Goal: Information Seeking & Learning: Check status

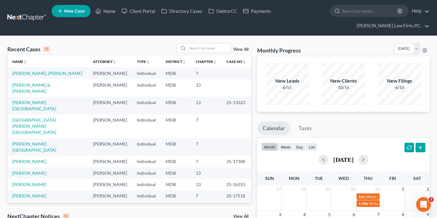
scroll to position [3, 0]
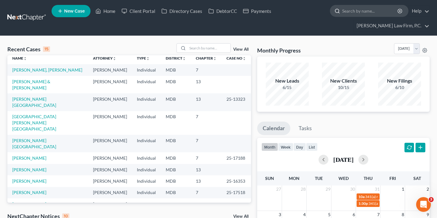
click at [362, 12] on input "search" at bounding box center [370, 10] width 56 height 11
paste input "[PERSON_NAME]"
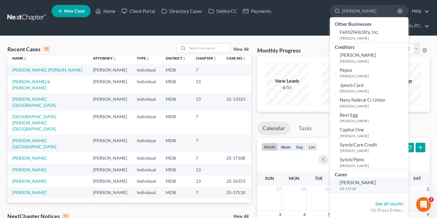
type input "[PERSON_NAME]"
click at [355, 181] on span "[PERSON_NAME]" at bounding box center [358, 182] width 37 height 6
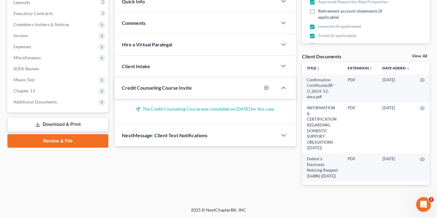
scroll to position [188, 0]
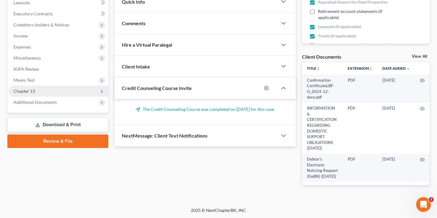
click at [51, 88] on span "Chapter 13" at bounding box center [59, 91] width 100 height 11
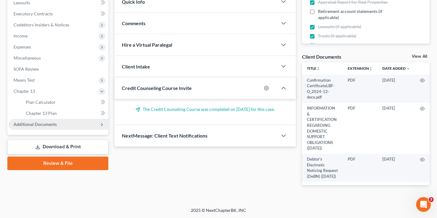
click at [44, 124] on span "Additional Documents" at bounding box center [34, 123] width 43 height 5
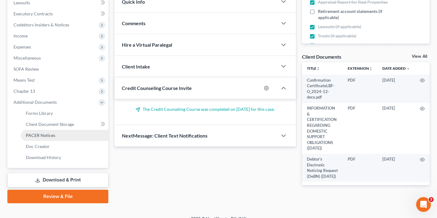
click at [55, 134] on link "PACER Notices" at bounding box center [64, 135] width 87 height 11
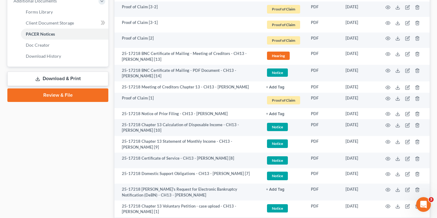
scroll to position [289, 0]
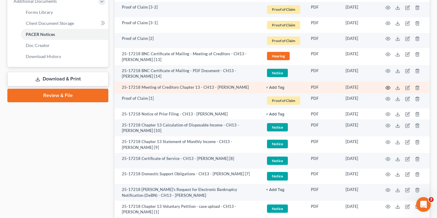
click at [388, 87] on circle "button" at bounding box center [387, 87] width 1 height 1
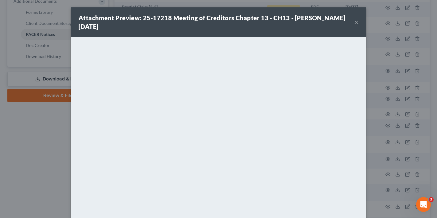
click at [355, 25] on button "×" at bounding box center [356, 21] width 4 height 7
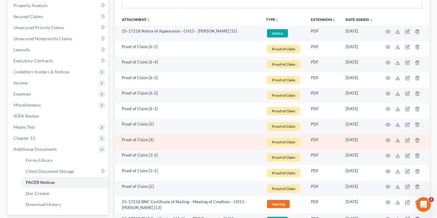
scroll to position [142, 0]
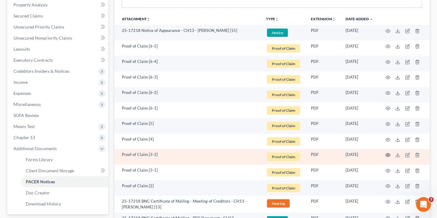
click at [389, 155] on icon "button" at bounding box center [387, 154] width 5 height 5
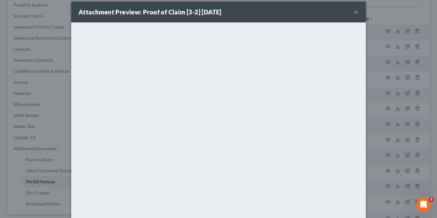
scroll to position [10, 0]
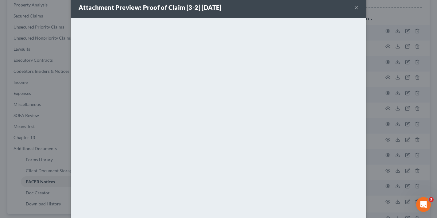
click at [355, 12] on div "Attachment Preview: Proof of Claim [3-2] 08/11/2025 ×" at bounding box center [218, 7] width 294 height 21
click at [355, 11] on button "×" at bounding box center [356, 7] width 4 height 7
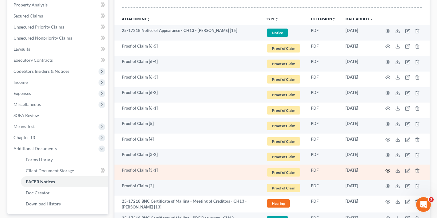
click at [389, 171] on icon "button" at bounding box center [387, 170] width 5 height 5
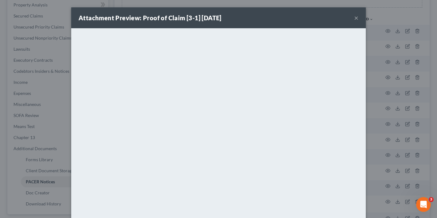
scroll to position [0, 0]
click at [357, 16] on button "×" at bounding box center [356, 17] width 4 height 7
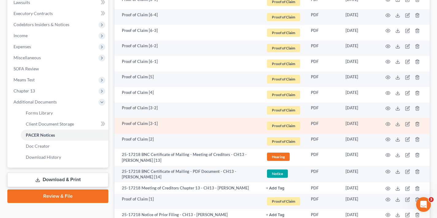
scroll to position [190, 0]
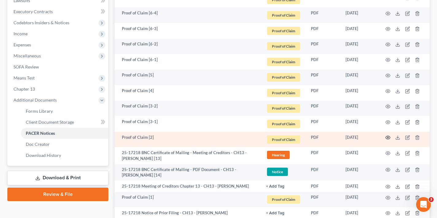
click at [387, 135] on icon "button" at bounding box center [387, 137] width 5 height 5
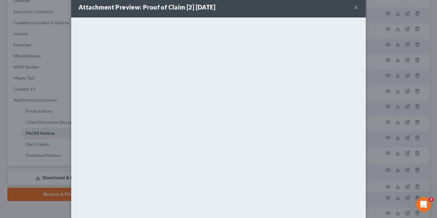
scroll to position [5, 0]
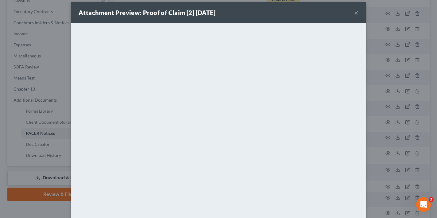
click at [357, 12] on button "×" at bounding box center [356, 12] width 4 height 7
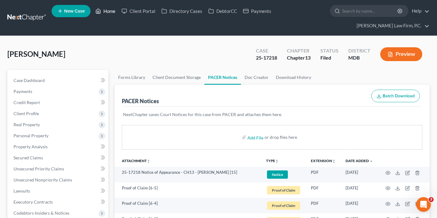
scroll to position [0, 0]
click at [105, 8] on link "Home" at bounding box center [105, 11] width 26 height 11
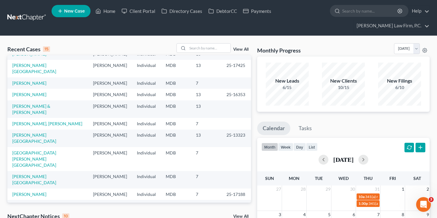
scroll to position [42, 0]
click at [29, 214] on link "[PERSON_NAME]" at bounding box center [29, 216] width 34 height 5
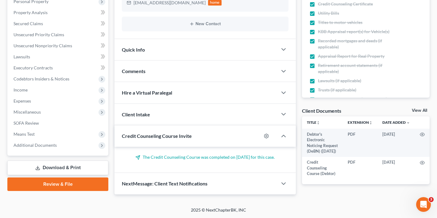
scroll to position [137, 0]
click at [40, 144] on span "Additional Documents" at bounding box center [34, 144] width 43 height 5
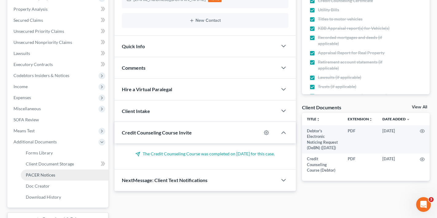
click at [49, 174] on span "PACER Notices" at bounding box center [40, 174] width 29 height 5
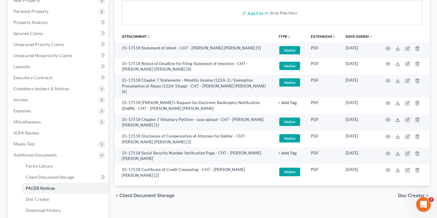
scroll to position [125, 0]
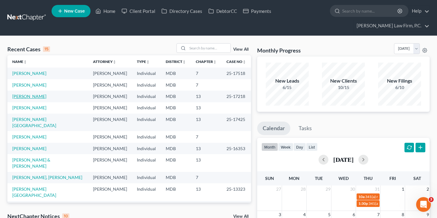
click at [27, 96] on link "[PERSON_NAME]" at bounding box center [29, 96] width 34 height 5
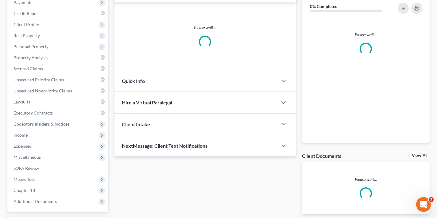
scroll to position [98, 0]
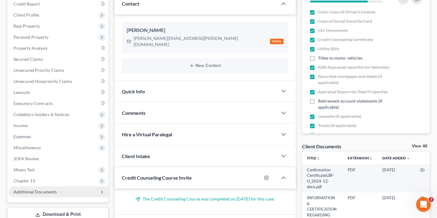
click at [56, 192] on span "Additional Documents" at bounding box center [59, 191] width 100 height 11
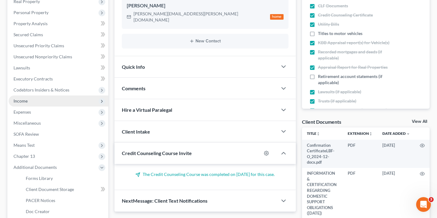
scroll to position [132, 0]
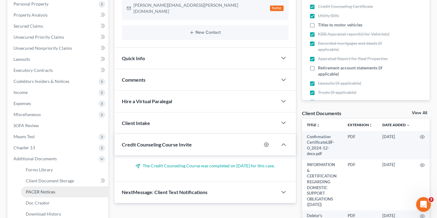
click at [56, 192] on link "PACER Notices" at bounding box center [64, 191] width 87 height 11
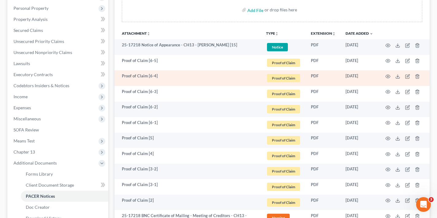
scroll to position [132, 0]
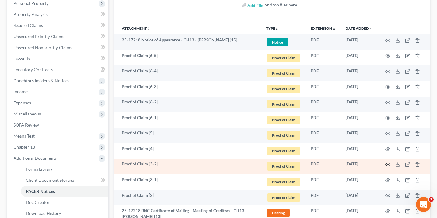
click at [389, 163] on icon "button" at bounding box center [387, 164] width 5 height 5
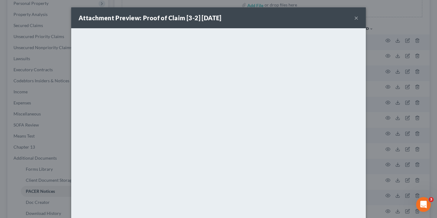
click at [356, 19] on button "×" at bounding box center [356, 17] width 4 height 7
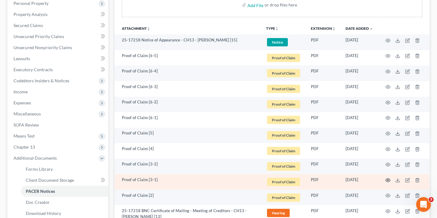
click at [388, 179] on circle "button" at bounding box center [387, 179] width 1 height 1
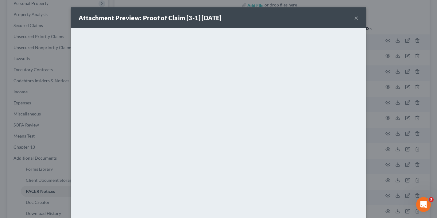
scroll to position [0, 0]
click at [355, 17] on button "×" at bounding box center [356, 17] width 4 height 7
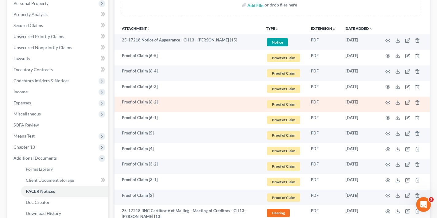
click at [137, 106] on td "Proof of Claim [6-2]" at bounding box center [187, 105] width 147 height 16
click at [387, 102] on circle "button" at bounding box center [387, 102] width 1 height 1
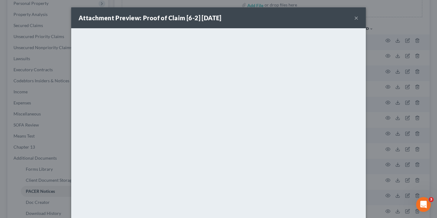
click at [358, 17] on button "×" at bounding box center [356, 17] width 4 height 7
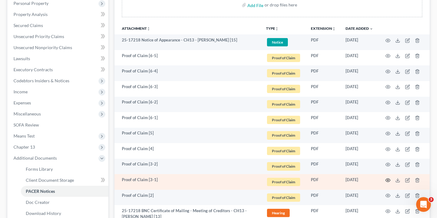
click at [388, 181] on icon "button" at bounding box center [388, 179] width 5 height 3
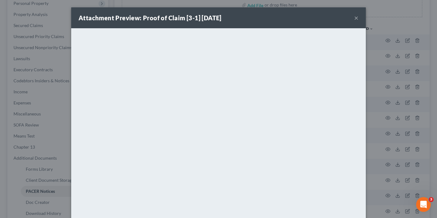
click at [353, 19] on div "Attachment Preview: Proof of Claim [3-1] [DATE] ×" at bounding box center [218, 17] width 294 height 21
click at [356, 19] on button "×" at bounding box center [356, 17] width 4 height 7
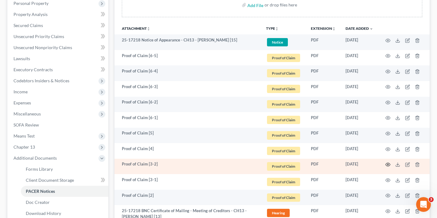
click at [387, 164] on circle "button" at bounding box center [387, 164] width 1 height 1
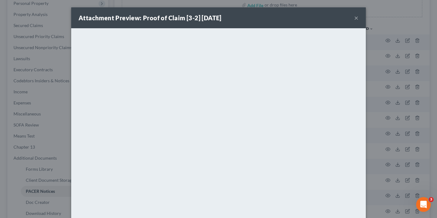
click at [356, 17] on button "×" at bounding box center [356, 17] width 4 height 7
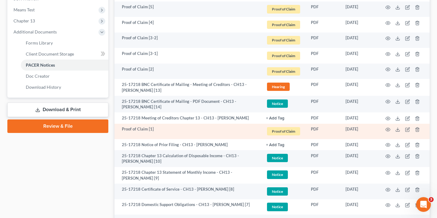
scroll to position [259, 0]
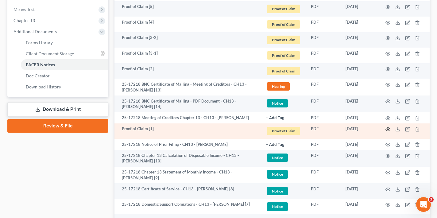
click at [387, 127] on icon "button" at bounding box center [387, 129] width 5 height 5
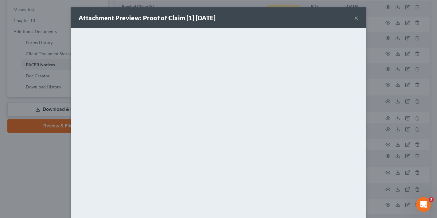
click at [356, 15] on button "×" at bounding box center [356, 17] width 4 height 7
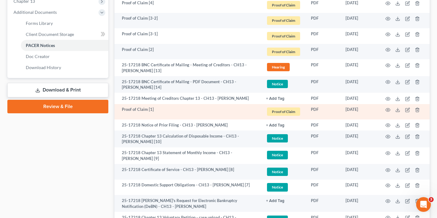
scroll to position [271, 0]
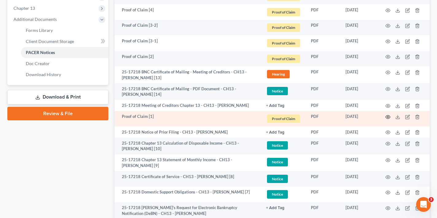
click at [387, 116] on circle "button" at bounding box center [387, 116] width 1 height 1
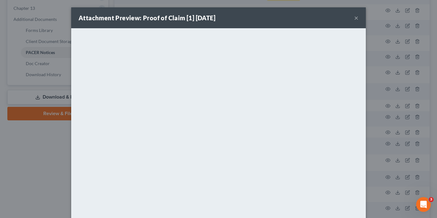
click at [358, 17] on button "×" at bounding box center [356, 17] width 4 height 7
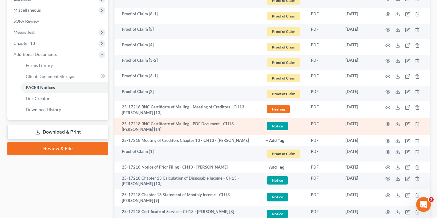
scroll to position [233, 0]
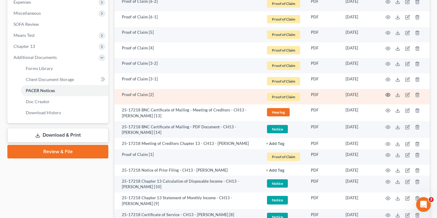
click at [387, 94] on icon "button" at bounding box center [387, 94] width 5 height 5
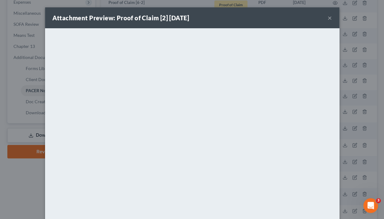
click at [331, 18] on button "×" at bounding box center [330, 17] width 4 height 7
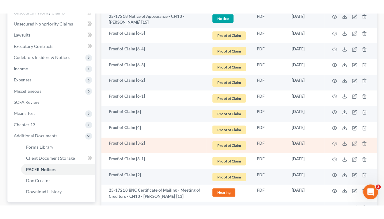
scroll to position [169, 0]
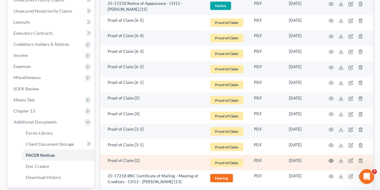
click at [331, 160] on circle "button" at bounding box center [330, 160] width 1 height 1
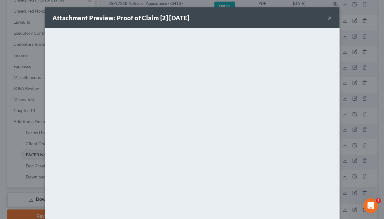
click at [328, 21] on button "×" at bounding box center [330, 17] width 4 height 7
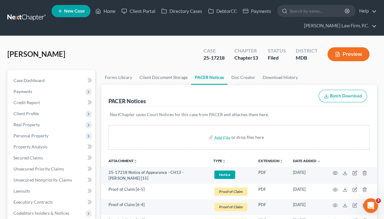
scroll to position [0, 0]
click at [113, 12] on link "Home" at bounding box center [105, 11] width 26 height 11
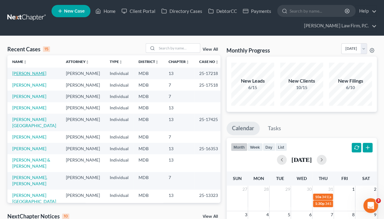
click at [27, 73] on link "[PERSON_NAME]" at bounding box center [29, 73] width 34 height 5
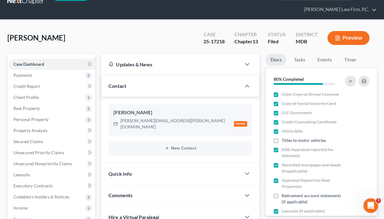
scroll to position [20, 0]
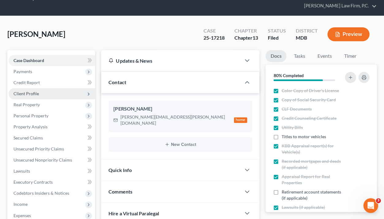
click at [37, 93] on span "Client Profile" at bounding box center [25, 93] width 25 height 5
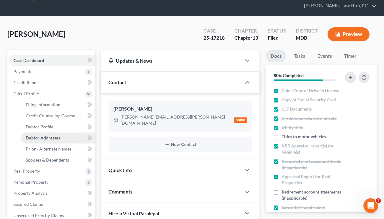
click at [50, 135] on span "Debtor Addresses" at bounding box center [43, 137] width 34 height 5
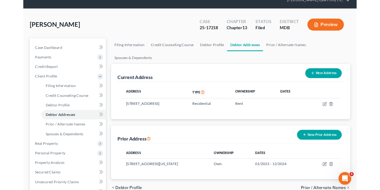
scroll to position [30, 0]
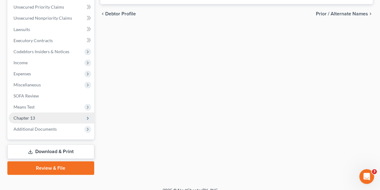
click at [62, 114] on span "Chapter 13" at bounding box center [52, 117] width 86 height 11
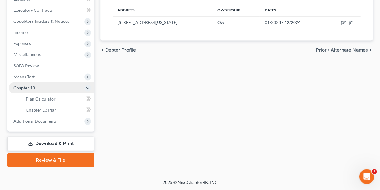
scroll to position [185, 0]
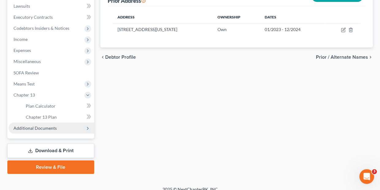
click at [52, 125] on span "Additional Documents" at bounding box center [34, 127] width 43 height 5
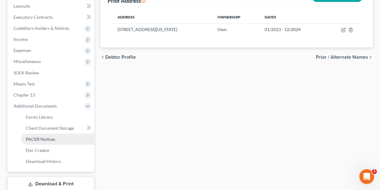
click at [51, 134] on link "PACER Notices" at bounding box center [57, 138] width 73 height 11
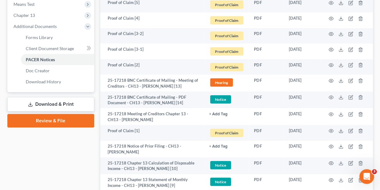
scroll to position [276, 0]
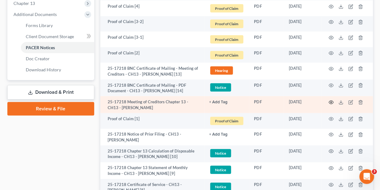
click at [331, 100] on icon "button" at bounding box center [331, 102] width 5 height 5
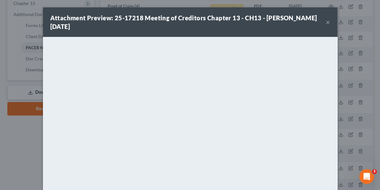
scroll to position [0, 0]
click at [327, 24] on button "×" at bounding box center [328, 21] width 4 height 7
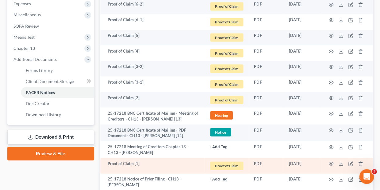
scroll to position [231, 0]
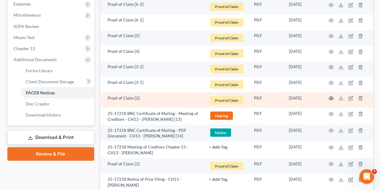
click at [329, 95] on icon "button" at bounding box center [331, 97] width 5 height 5
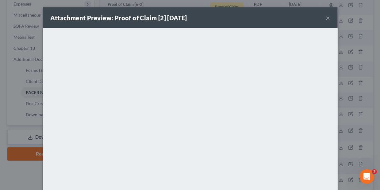
click at [329, 17] on button "×" at bounding box center [328, 17] width 4 height 7
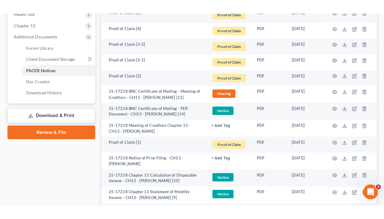
scroll to position [253, 0]
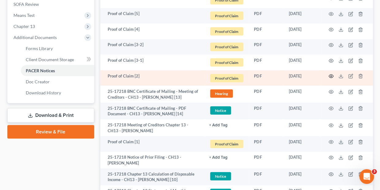
click at [329, 74] on icon "button" at bounding box center [331, 75] width 5 height 3
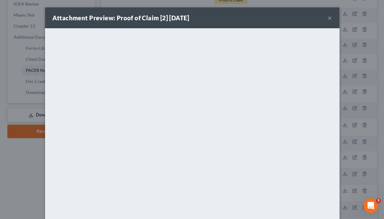
click at [328, 20] on button "×" at bounding box center [330, 17] width 4 height 7
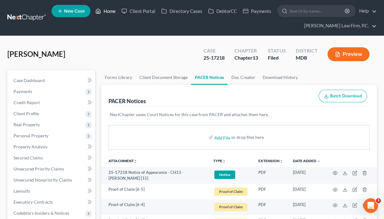
scroll to position [0, 0]
click at [111, 11] on link "Home" at bounding box center [105, 11] width 26 height 11
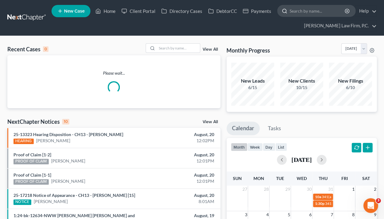
click at [321, 10] on input "search" at bounding box center [318, 10] width 56 height 11
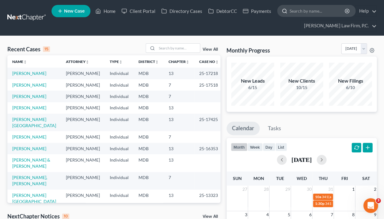
type input "j"
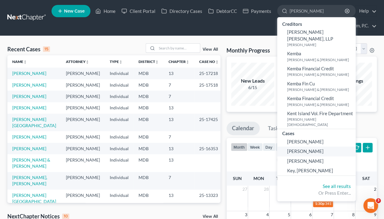
type input "[PERSON_NAME]"
click at [300, 146] on link "[PERSON_NAME]" at bounding box center [316, 151] width 79 height 10
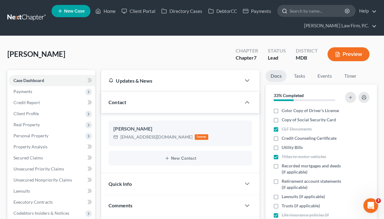
click at [308, 14] on input "search" at bounding box center [318, 10] width 56 height 11
paste input "[PERSON_NAME][GEOGRAPHIC_DATA]"
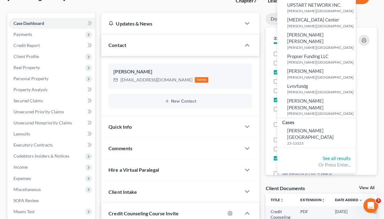
scroll to position [67, 0]
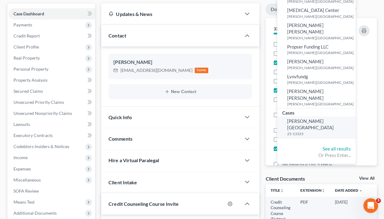
type input "[PERSON_NAME][GEOGRAPHIC_DATA]"
click at [313, 131] on small "25-13323" at bounding box center [320, 133] width 67 height 5
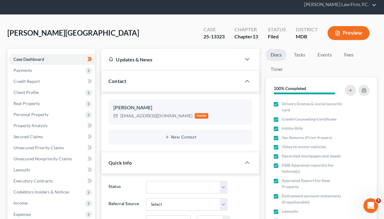
scroll to position [16, 0]
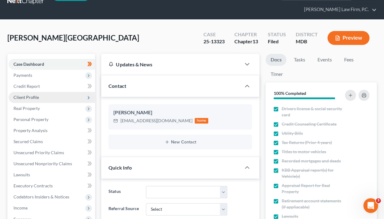
click at [39, 98] on span "Client Profile" at bounding box center [52, 97] width 87 height 11
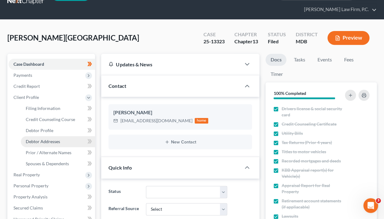
click at [49, 139] on span "Debtor Addresses" at bounding box center [43, 141] width 34 height 5
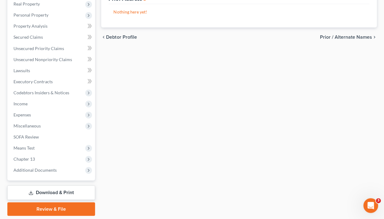
scroll to position [191, 0]
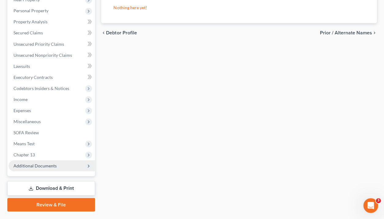
click at [47, 163] on span "Additional Documents" at bounding box center [34, 165] width 43 height 5
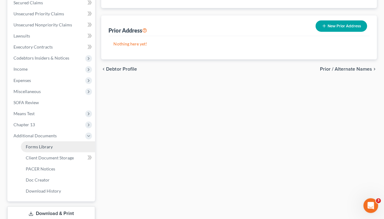
scroll to position [177, 0]
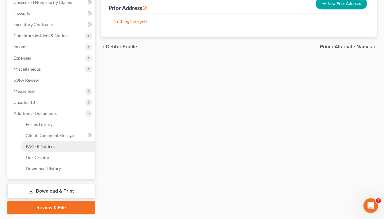
click at [51, 143] on span "PACER Notices" at bounding box center [40, 145] width 29 height 5
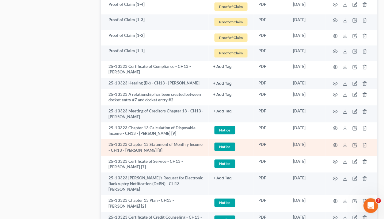
scroll to position [947, 0]
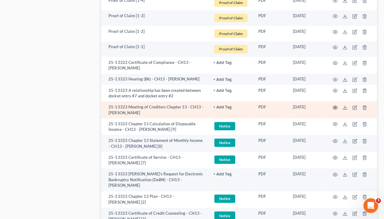
click at [335, 107] on circle "button" at bounding box center [335, 107] width 1 height 1
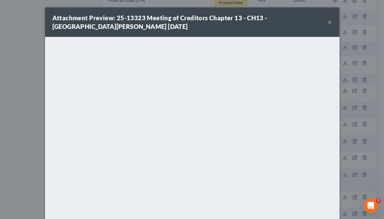
click at [330, 24] on button "×" at bounding box center [330, 21] width 4 height 7
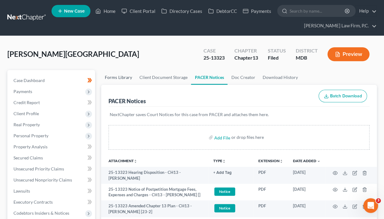
scroll to position [0, 0]
drag, startPoint x: 202, startPoint y: 59, endPoint x: 226, endPoint y: 59, distance: 23.3
click at [226, 59] on div "Case 25-13323" at bounding box center [213, 55] width 31 height 18
copy div "25-13323"
drag, startPoint x: 235, startPoint y: 59, endPoint x: 258, endPoint y: 59, distance: 23.6
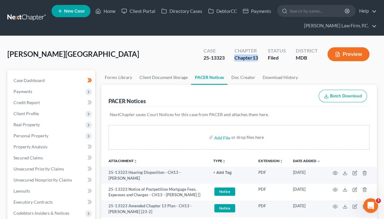
click at [258, 59] on div "Chapter 13" at bounding box center [246, 57] width 24 height 7
copy div "Chapter 13"
